Goal: Check status: Check status

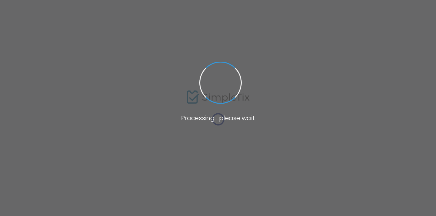
scroll to position [125, 0]
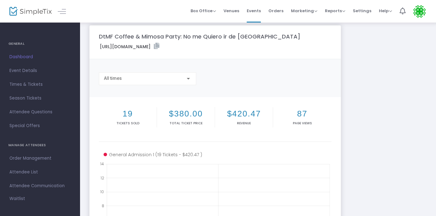
scroll to position [3, 0]
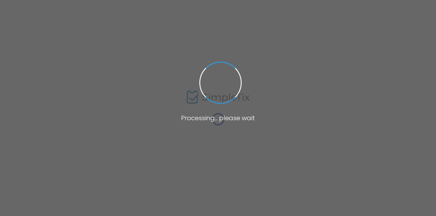
scroll to position [3, 0]
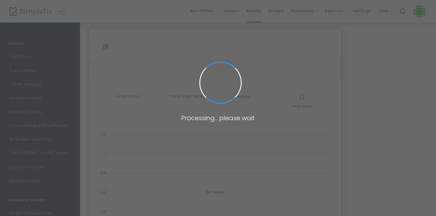
type input "[URL][DOMAIN_NAME]"
